Goal: Information Seeking & Learning: Learn about a topic

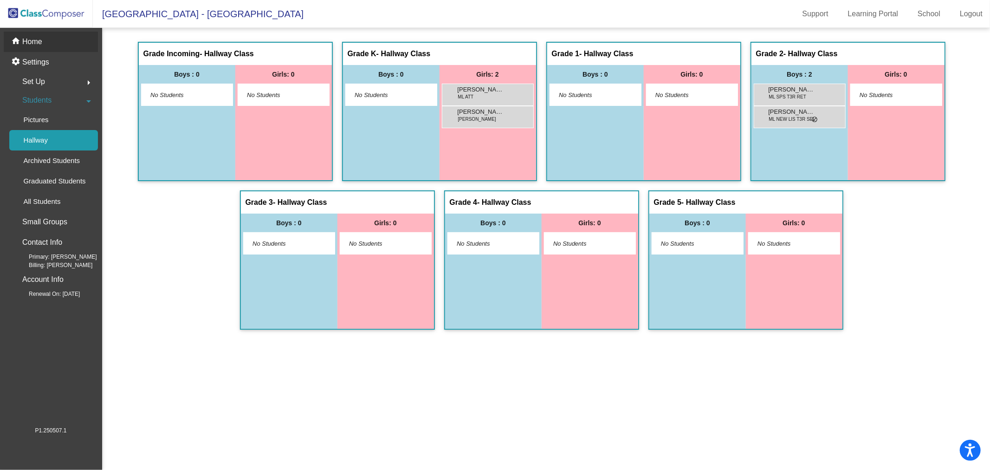
click at [34, 42] on p "Home" at bounding box center [32, 41] width 20 height 11
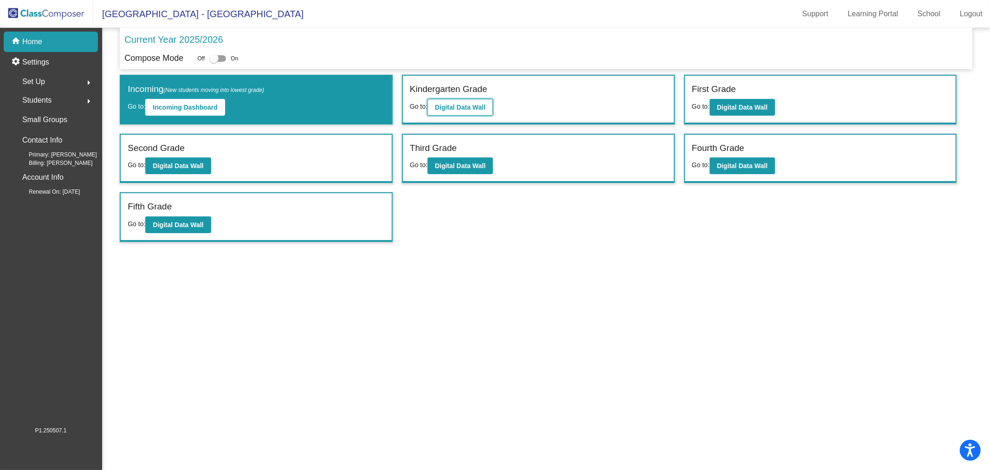
click at [443, 109] on b "Digital Data Wall" at bounding box center [460, 107] width 51 height 7
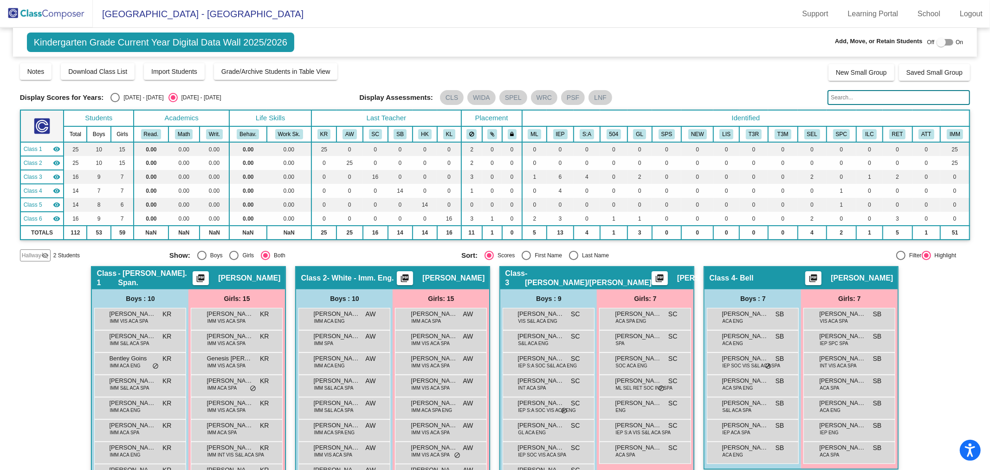
click at [137, 99] on div "[DATE] - [DATE]" at bounding box center [142, 97] width 44 height 8
click at [115, 102] on input "[DATE] - [DATE]" at bounding box center [115, 102] width 0 height 0
radio input "true"
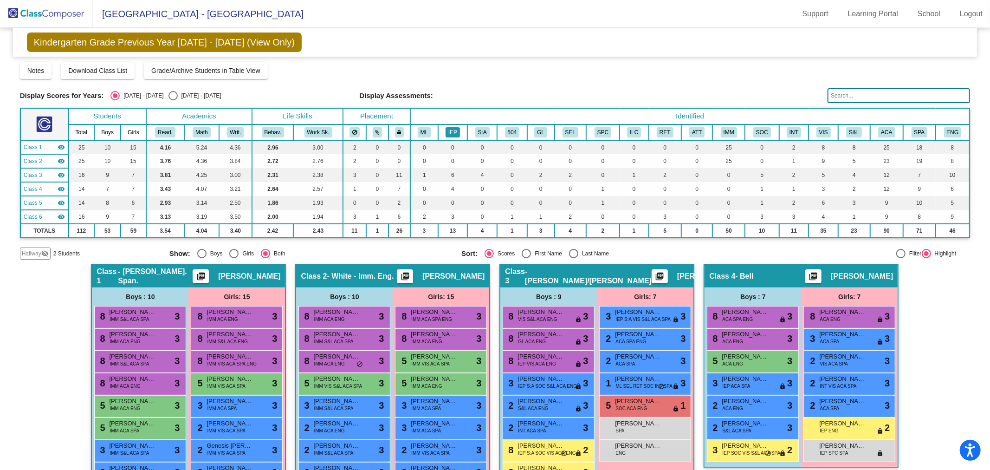
click at [456, 129] on button "IEP" at bounding box center [453, 132] width 14 height 10
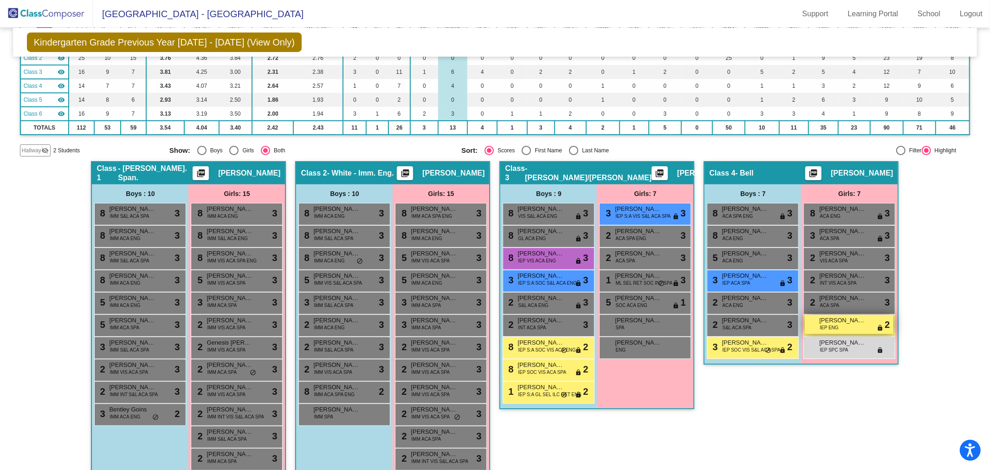
scroll to position [155, 0]
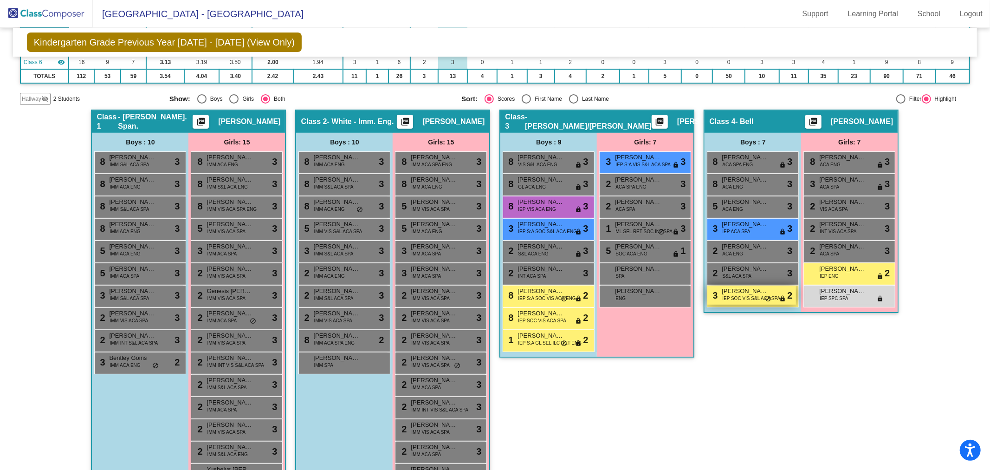
click at [756, 291] on span "[PERSON_NAME]" at bounding box center [745, 290] width 46 height 9
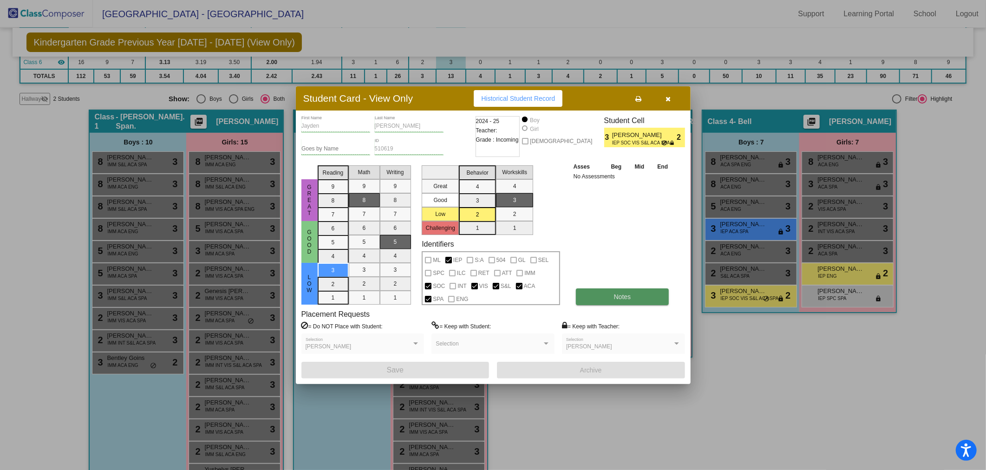
click at [597, 289] on button "Notes" at bounding box center [622, 296] width 93 height 17
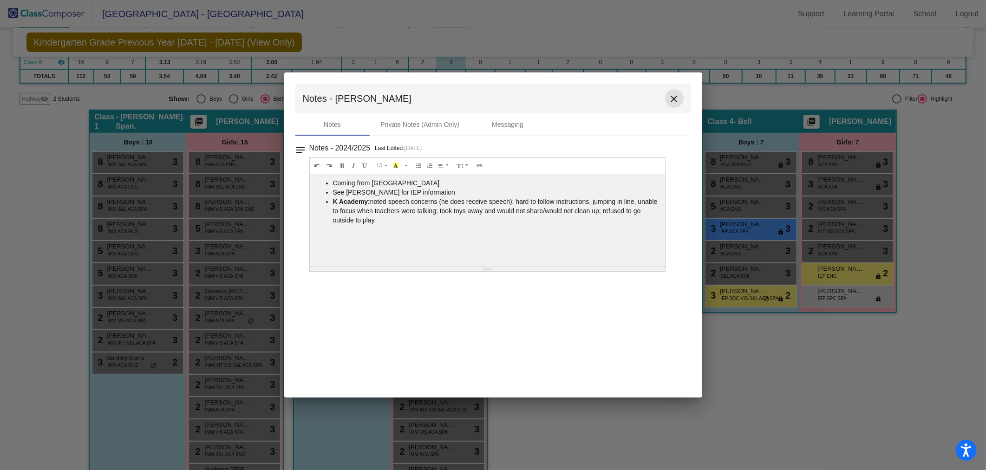
click at [674, 100] on mat-icon "close" at bounding box center [674, 98] width 11 height 11
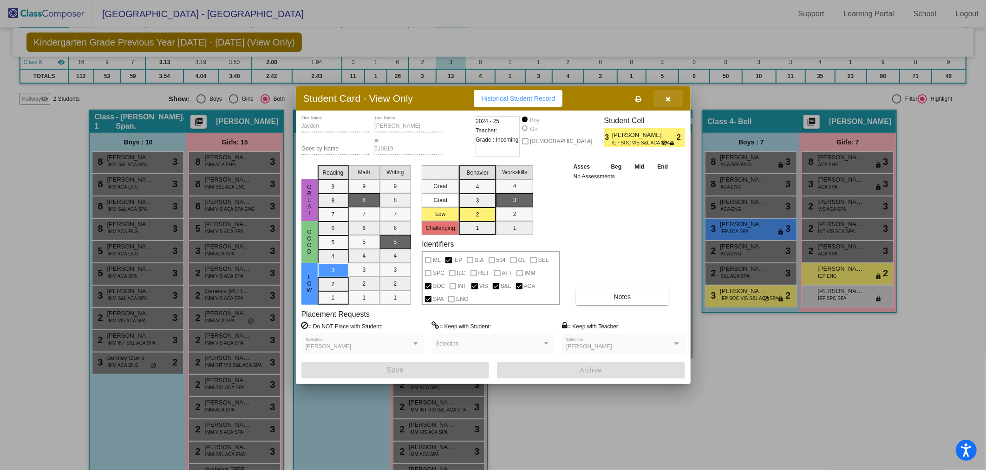
click at [667, 98] on icon "button" at bounding box center [667, 99] width 5 height 7
